Goal: Entertainment & Leisure: Consume media (video, audio)

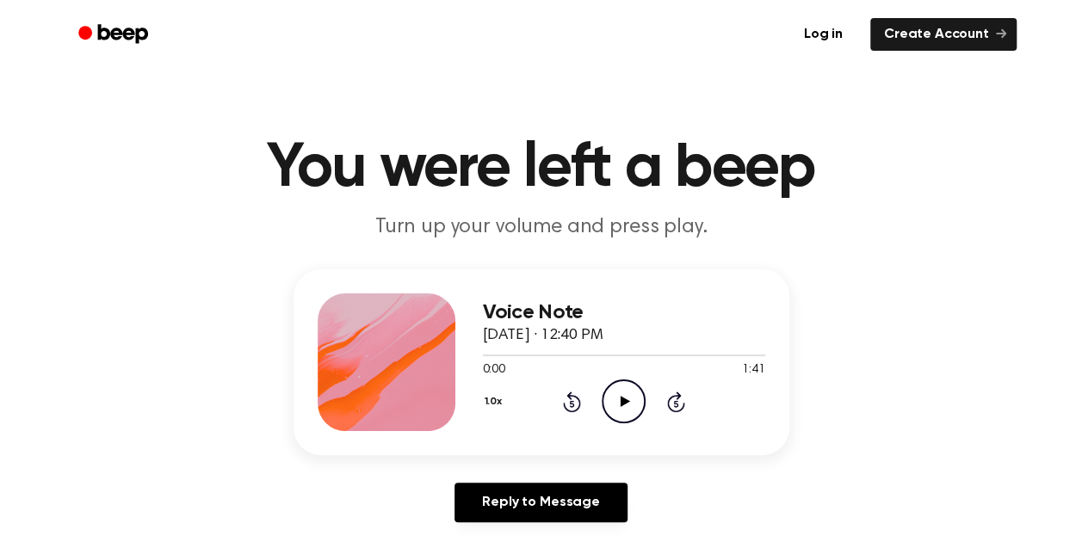
click at [618, 403] on icon "Play Audio" at bounding box center [624, 402] width 44 height 44
click at [511, 355] on div at bounding box center [624, 356] width 282 height 2
click at [559, 354] on div at bounding box center [624, 355] width 282 height 14
click at [625, 393] on icon "Play Audio" at bounding box center [624, 402] width 44 height 44
click at [508, 354] on div at bounding box center [624, 355] width 282 height 14
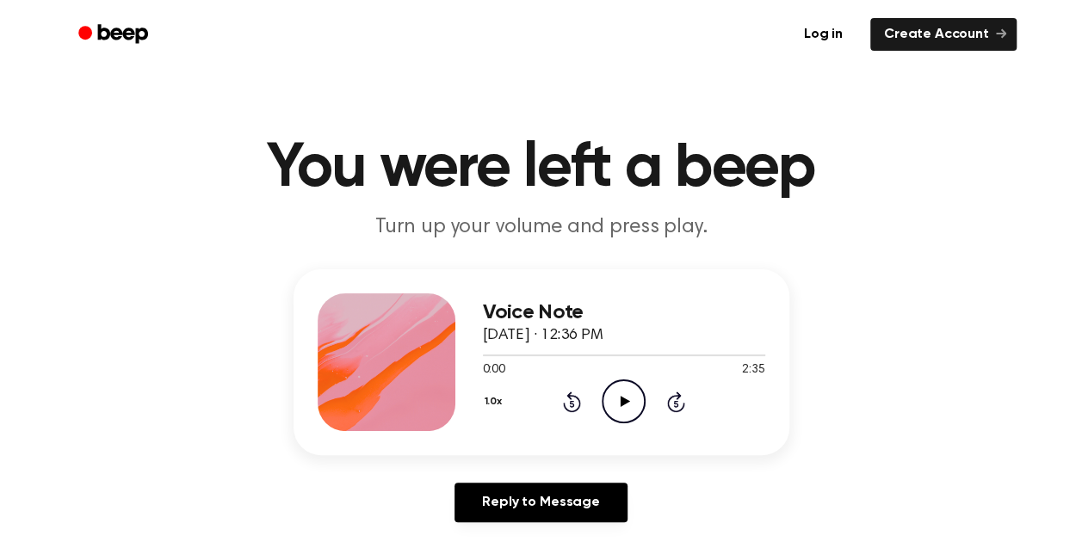
click at [629, 413] on icon "Play Audio" at bounding box center [624, 402] width 44 height 44
